Goal: Find specific page/section: Find specific page/section

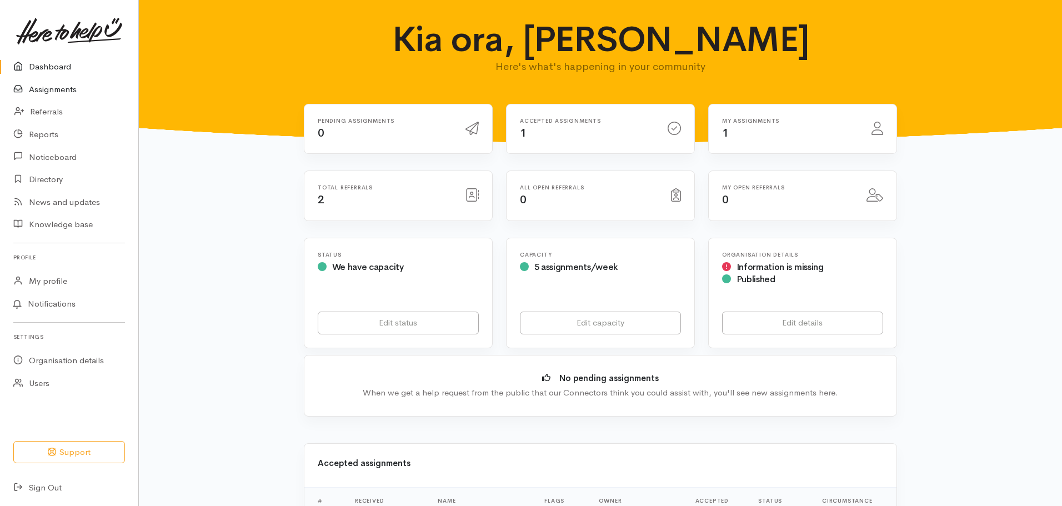
click at [72, 84] on link "Assignments" at bounding box center [69, 89] width 138 height 23
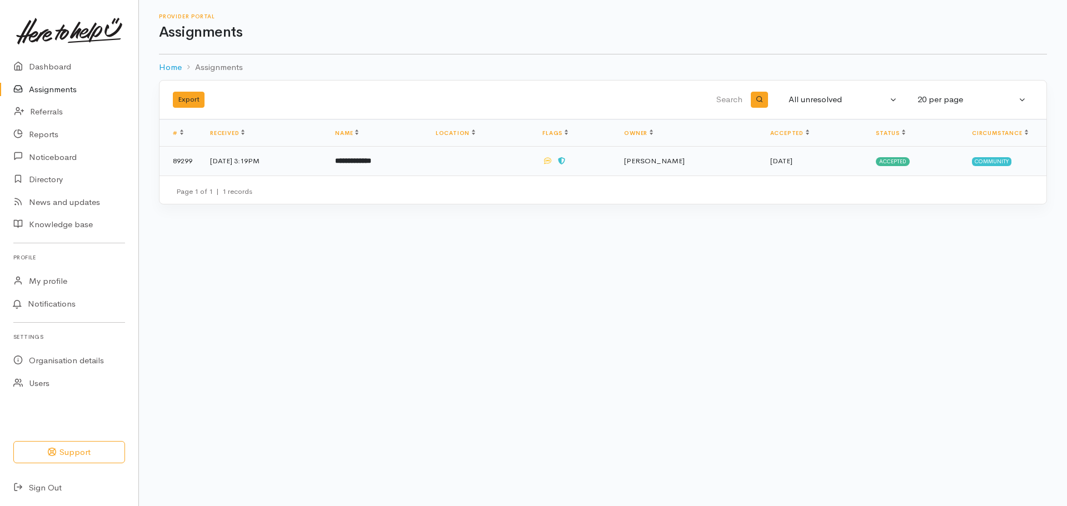
click at [371, 163] on b "**********" at bounding box center [353, 160] width 36 height 7
